Goal: Information Seeking & Learning: Learn about a topic

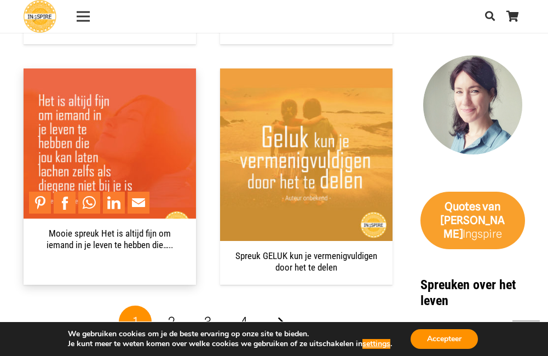
scroll to position [1751, 0]
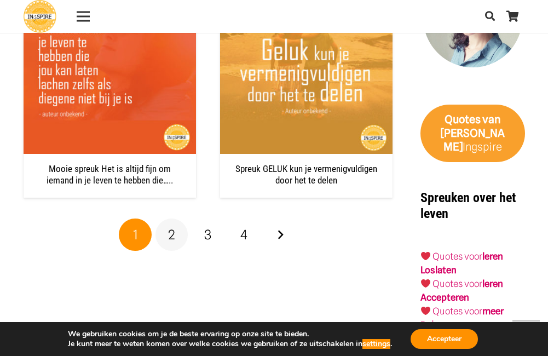
click at [175, 218] on link "2" at bounding box center [171, 234] width 33 height 33
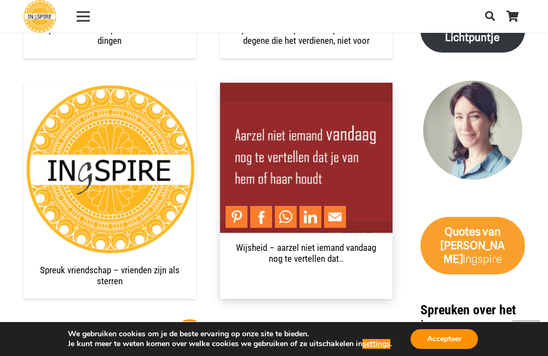
scroll to position [1806, 0]
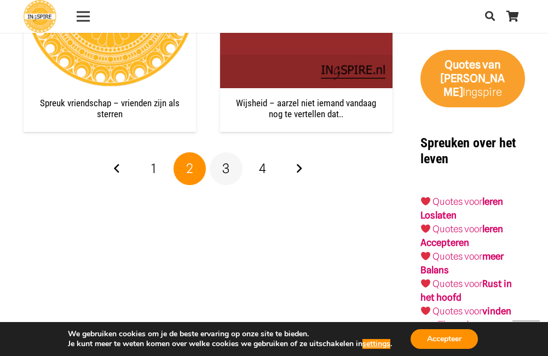
click at [226, 160] on span "3" at bounding box center [225, 168] width 7 height 16
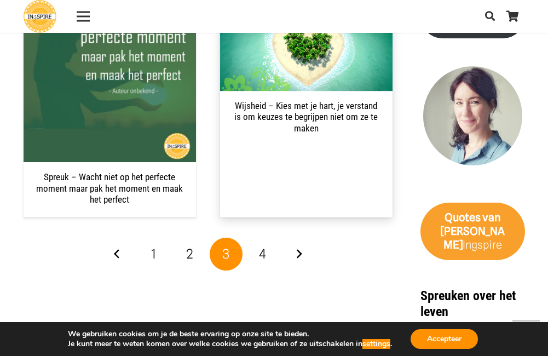
scroll to position [1751, 0]
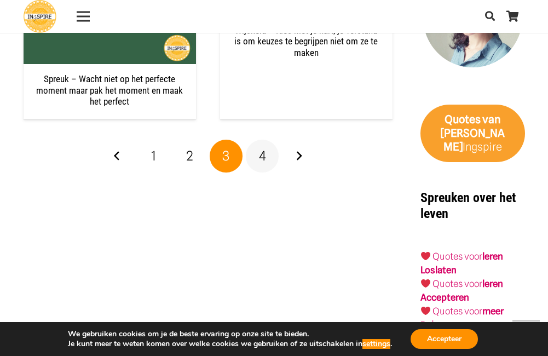
click at [266, 140] on link "4" at bounding box center [262, 156] width 33 height 33
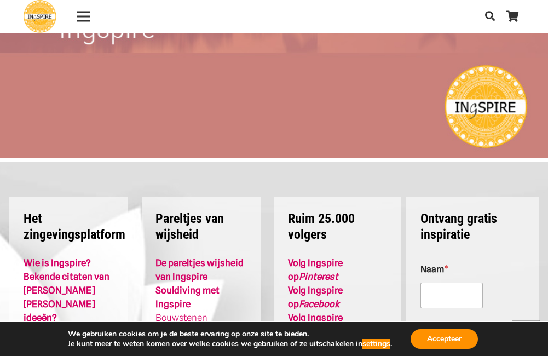
scroll to position [6292, 0]
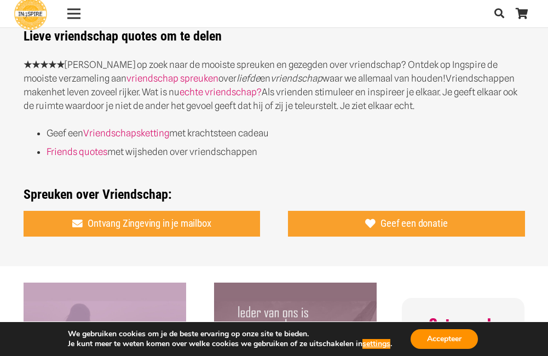
scroll to position [274, 0]
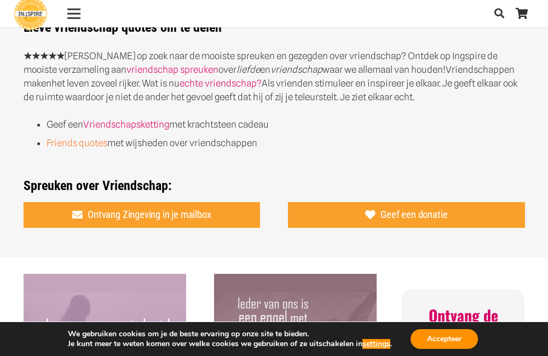
click at [84, 144] on link "Friends quotes" at bounding box center [77, 142] width 61 height 11
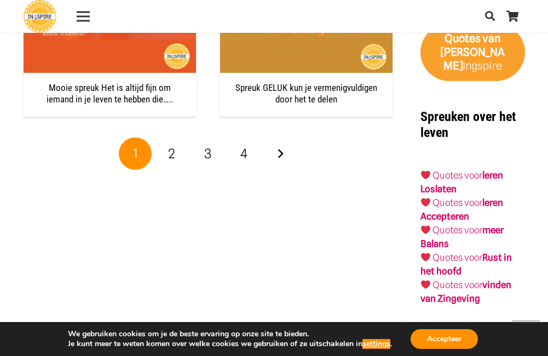
scroll to position [1860, 0]
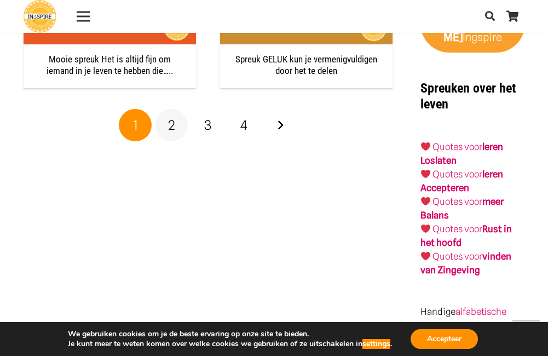
click at [170, 117] on span "2" at bounding box center [171, 125] width 7 height 16
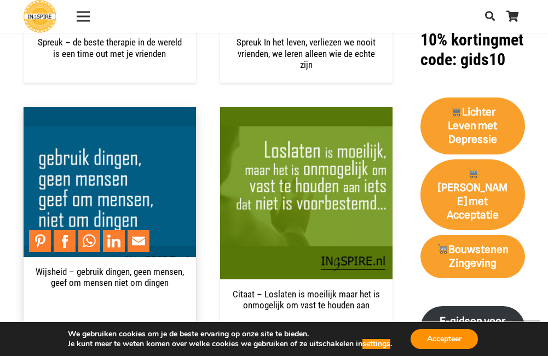
scroll to position [1149, 0]
